Goal: Information Seeking & Learning: Learn about a topic

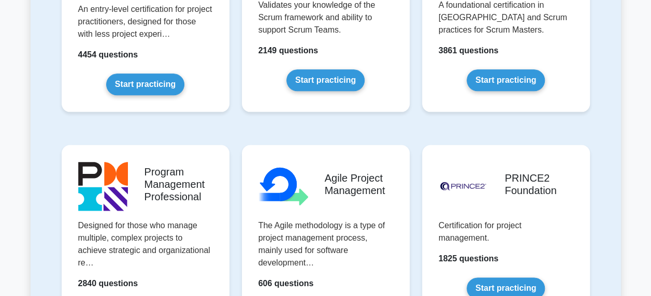
scroll to position [673, 0]
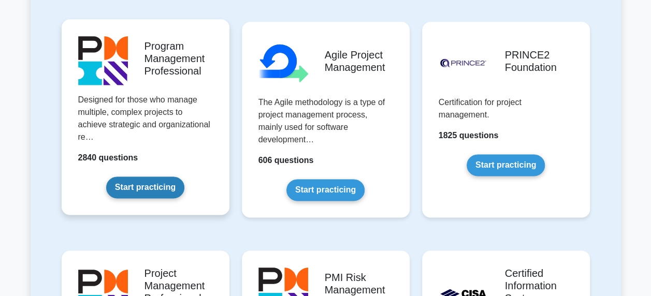
click at [172, 177] on link "Start practicing" at bounding box center [145, 188] width 78 height 22
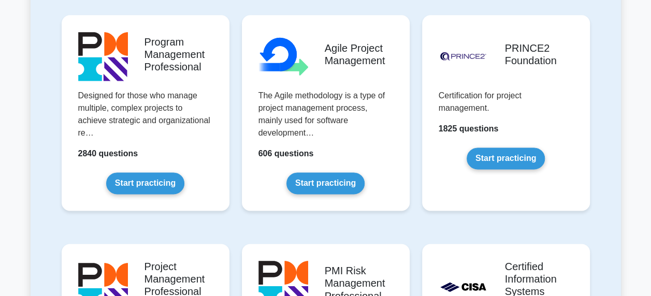
scroll to position [621, 0]
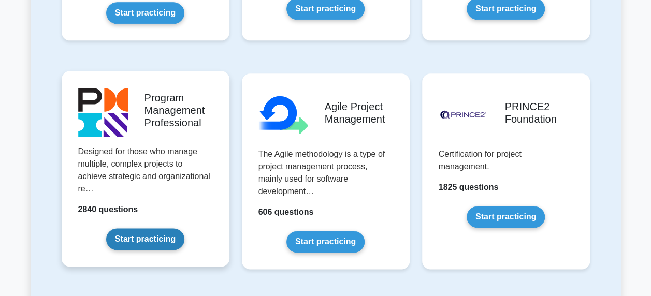
click at [168, 228] on link "Start practicing" at bounding box center [145, 239] width 78 height 22
